Goal: Transaction & Acquisition: Purchase product/service

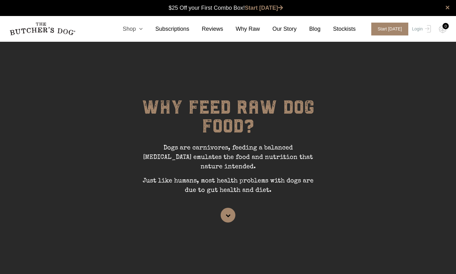
click at [143, 28] on icon at bounding box center [139, 29] width 7 height 6
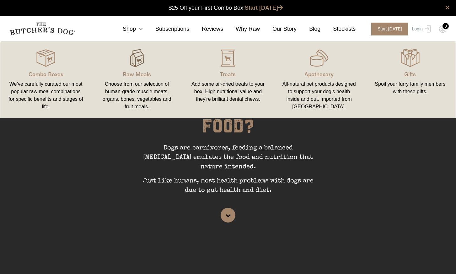
click at [144, 59] on img at bounding box center [136, 58] width 19 height 19
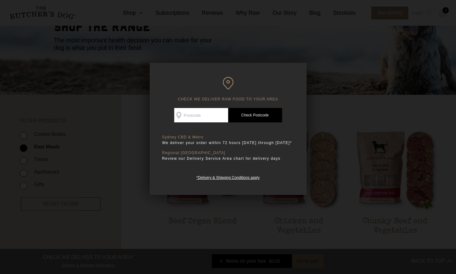
click at [216, 115] on input "Check Availability At" at bounding box center [201, 115] width 54 height 14
type input "2100"
click at [248, 115] on link "Check Postcode" at bounding box center [255, 115] width 54 height 14
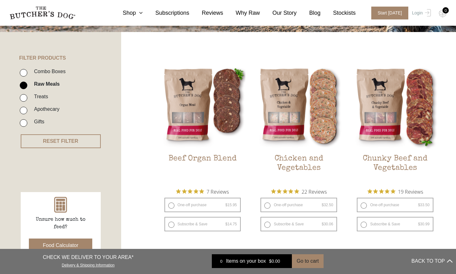
scroll to position [157, 0]
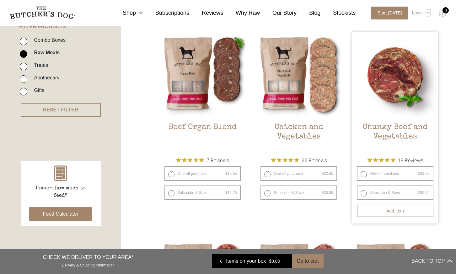
click at [403, 80] on img at bounding box center [395, 75] width 86 height 86
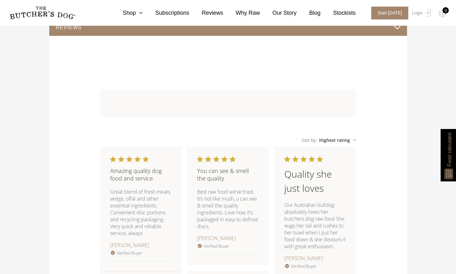
scroll to position [345, 0]
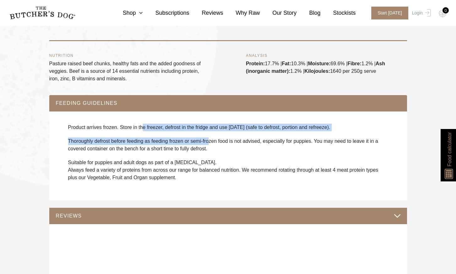
drag, startPoint x: 142, startPoint y: 121, endPoint x: 209, endPoint y: 126, distance: 68.0
click at [209, 126] on div "Product arrives frozen. Store in the freezer, defrost in the fridge and use wit…" at bounding box center [228, 155] width 345 height 77
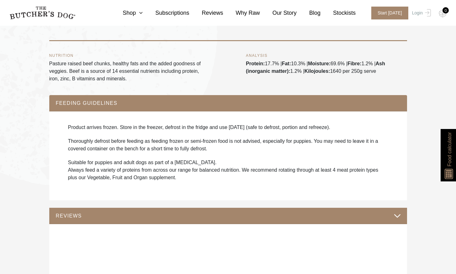
click at [173, 70] on p "Pasture raised beef chunks, healthy fats and the added goodness of veggies. Bee…" at bounding box center [129, 71] width 161 height 23
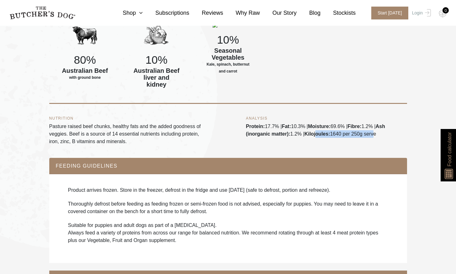
drag, startPoint x: 325, startPoint y: 126, endPoint x: 373, endPoint y: 126, distance: 47.7
click at [373, 126] on div "ANALYSIS Protein: 17.7% | Fat: 10.3% | Moisture: 69.6% | Fibre: 1.2% | Ash (ino…" at bounding box center [326, 131] width 161 height 29
click at [290, 117] on div "ANALYSIS Protein: 17.7% | Fat: 10.3% | Moisture: 69.6% | Fibre: 1.2% | Ash (ino…" at bounding box center [326, 131] width 161 height 29
click at [278, 130] on div "ANALYSIS Protein: 17.7% | Fat: 10.3% | Moisture: 69.6% | Fibre: 1.2% | Ash (ino…" at bounding box center [326, 131] width 161 height 29
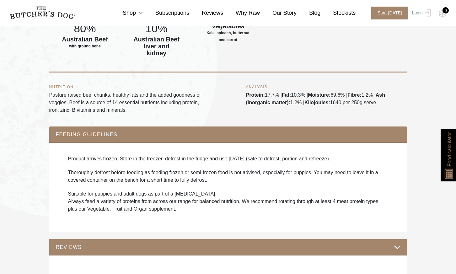
click at [270, 156] on div "Product arrives frozen. Store in the freezer, defrost in the fridge and use wit…" at bounding box center [228, 187] width 345 height 77
click at [282, 91] on div "ANALYSIS Protein: 17.7% | Fat: 10.3% | Moisture: 69.6% | Fibre: 1.2% | Ash (ino…" at bounding box center [326, 99] width 161 height 29
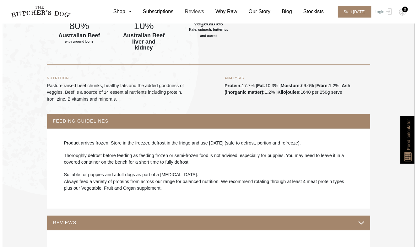
scroll to position [310, 0]
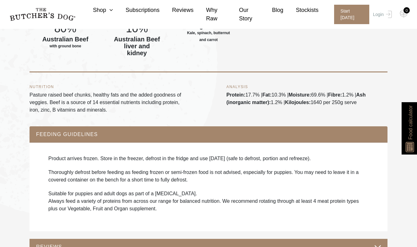
click at [358, 100] on div "ANALYSIS Protein: 17.7% | Fat: 10.3% | Moisture: 69.6% | Fibre: 1.2% | Ash (ino…" at bounding box center [306, 99] width 161 height 29
click at [358, 102] on div "ANALYSIS Protein: 17.7% | Fat: 10.3% | Moisture: 69.6% | Fibre: 1.2% | Ash (ino…" at bounding box center [306, 99] width 161 height 29
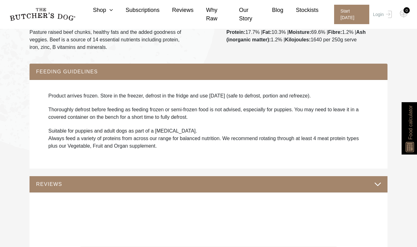
scroll to position [436, 0]
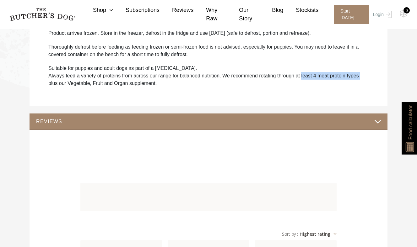
drag, startPoint x: 307, startPoint y: 68, endPoint x: 358, endPoint y: 70, distance: 50.6
click at [361, 70] on p "Suitable for puppies and adult dogs as part of a raw diet. Always feed a variet…" at bounding box center [208, 76] width 320 height 23
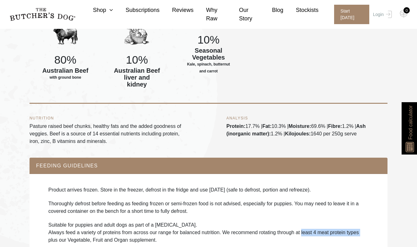
scroll to position [310, 0]
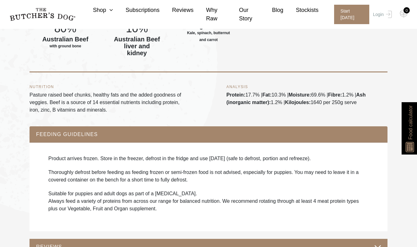
click at [94, 95] on p "Pasture raised beef chunks, healthy fats and the added goodness of veggies. Bee…" at bounding box center [110, 102] width 161 height 23
